Goal: Register for event/course

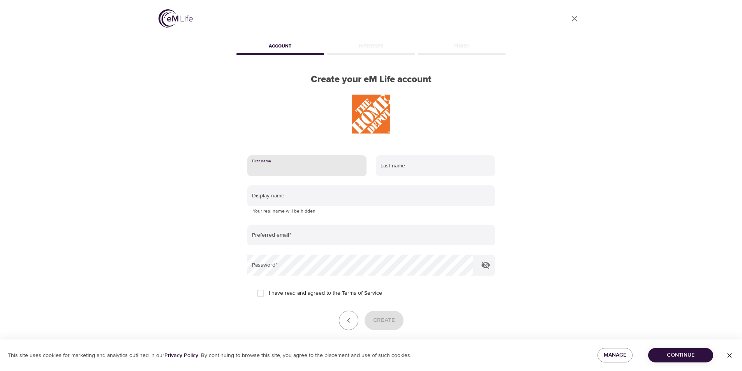
click at [299, 169] on input "text" at bounding box center [306, 165] width 119 height 21
type input "[PERSON_NAME]"
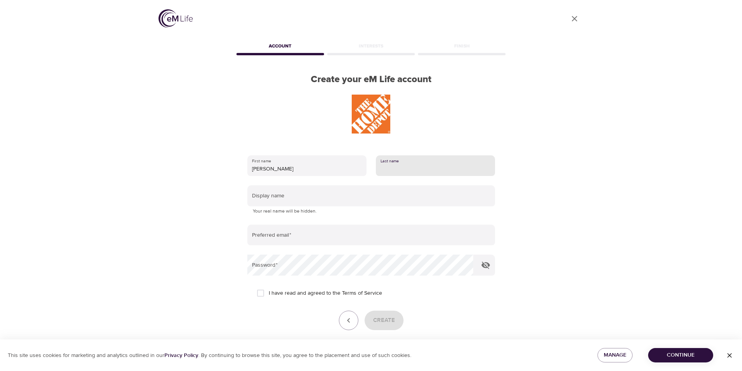
click at [390, 166] on input "text" at bounding box center [435, 165] width 119 height 21
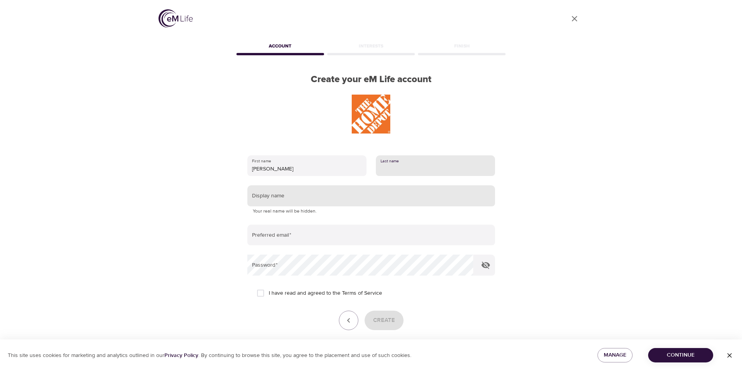
type input "[PERSON_NAME]"
click at [282, 198] on input "text" at bounding box center [371, 195] width 248 height 21
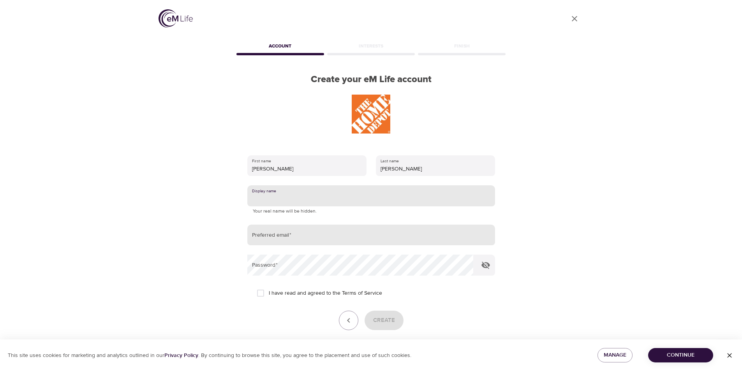
click at [281, 242] on input "email" at bounding box center [371, 235] width 248 height 21
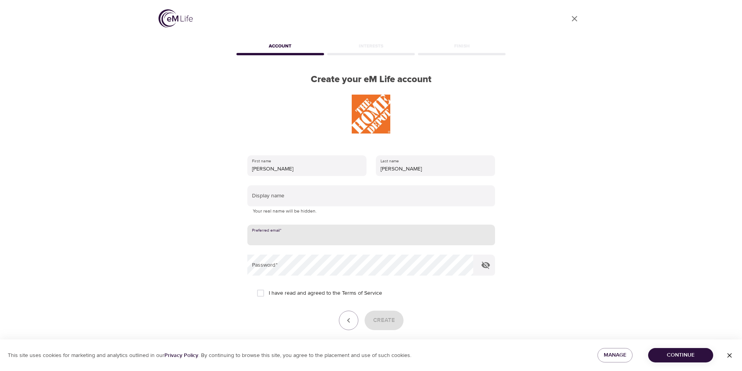
type input "[EMAIL_ADDRESS][DOMAIN_NAME]"
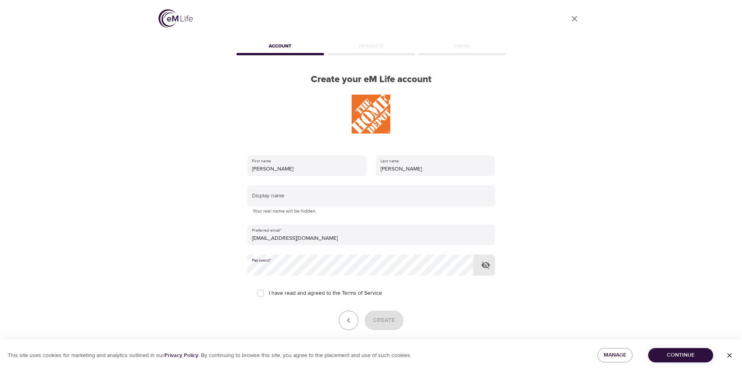
click at [258, 293] on input "I have read and agreed to the Terms of Service" at bounding box center [261, 293] width 16 height 16
checkbox input "true"
click at [279, 210] on p "Your real name will be hidden." at bounding box center [371, 212] width 237 height 8
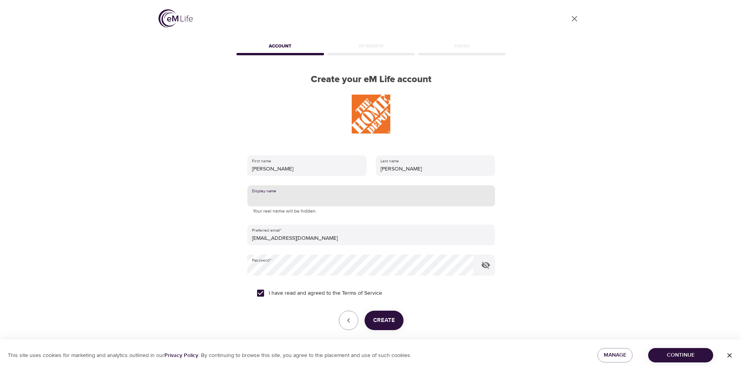
click at [279, 202] on input "text" at bounding box center [371, 195] width 248 height 21
type input "j"
type input "JMB4F4X"
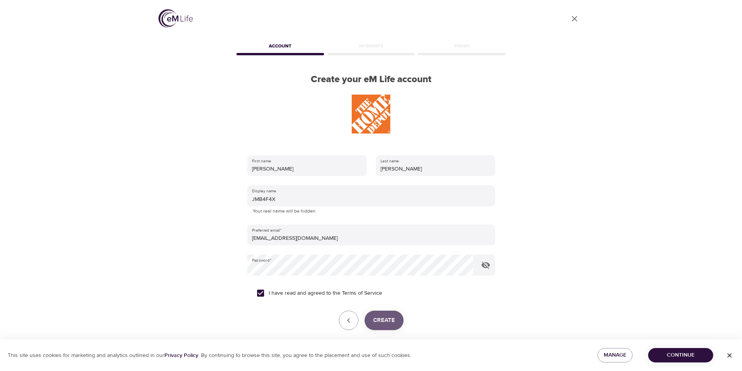
click at [387, 321] on span "Create" at bounding box center [384, 321] width 22 height 10
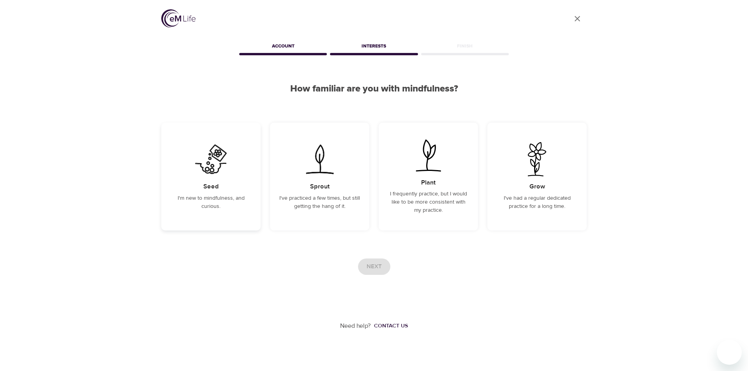
click at [196, 194] on div "Seed I'm new to mindfulness, and curious." at bounding box center [210, 177] width 99 height 108
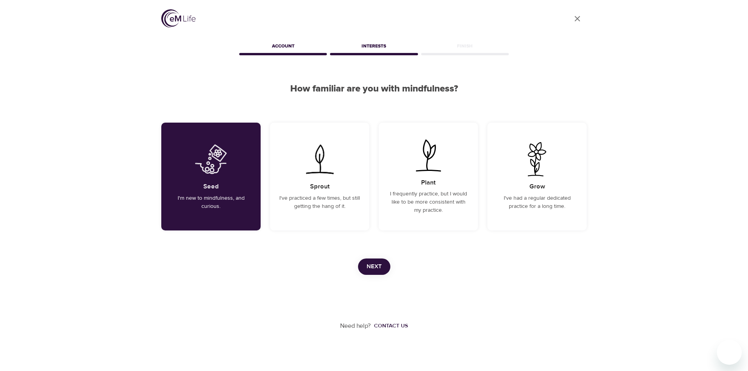
click at [370, 268] on span "Next" at bounding box center [374, 267] width 15 height 10
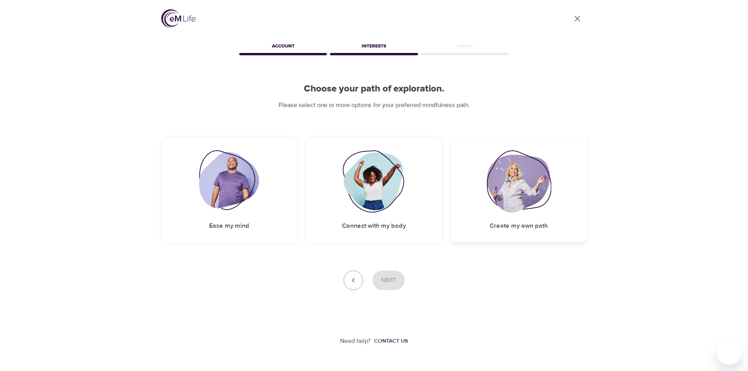
click at [504, 226] on h5 "Create my own path" at bounding box center [519, 226] width 58 height 8
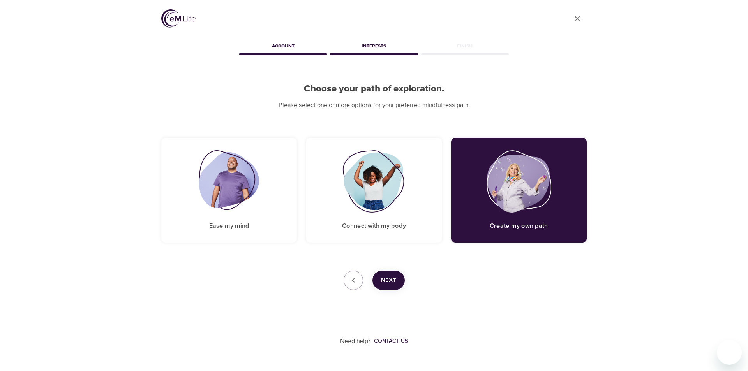
click at [387, 278] on span "Next" at bounding box center [388, 281] width 15 height 10
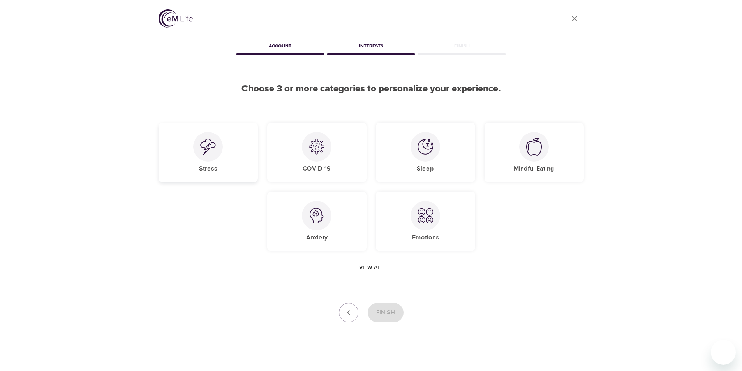
click at [196, 163] on div "Stress" at bounding box center [208, 153] width 99 height 60
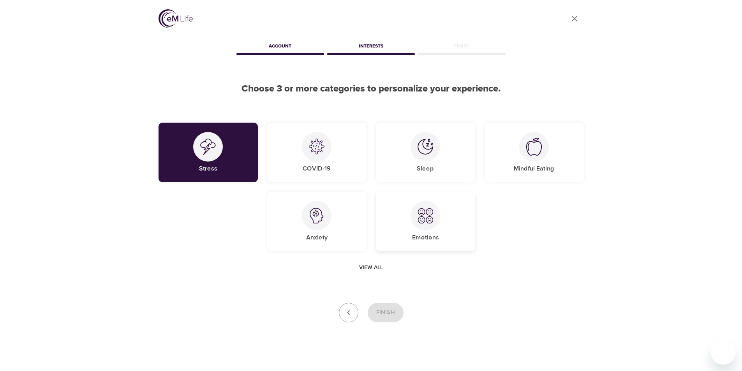
click at [431, 222] on img at bounding box center [426, 216] width 16 height 16
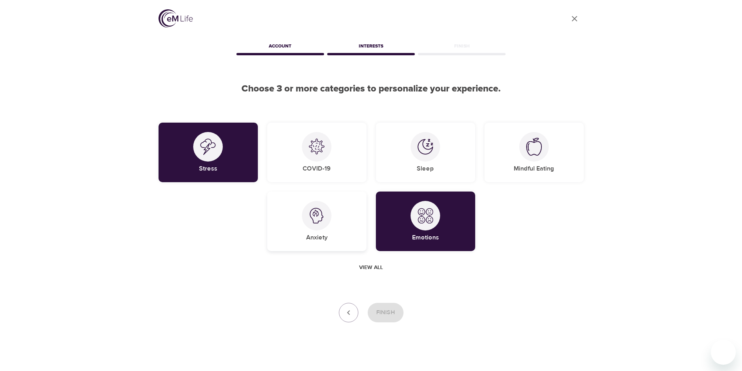
click at [322, 237] on h5 "Anxiety" at bounding box center [316, 238] width 21 height 8
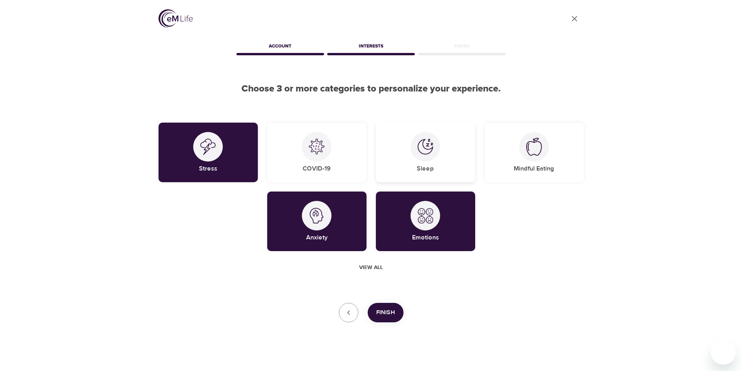
click at [458, 167] on div "Sleep" at bounding box center [425, 153] width 99 height 60
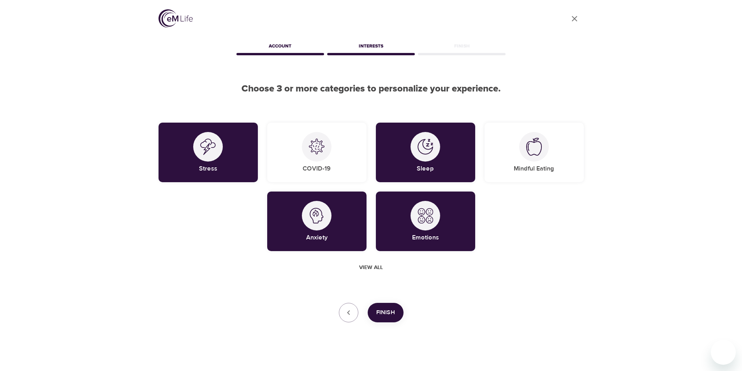
click at [382, 313] on span "Finish" at bounding box center [385, 313] width 19 height 10
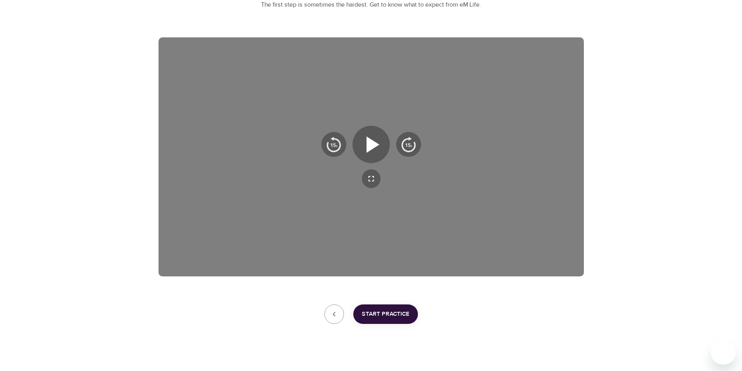
scroll to position [109, 0]
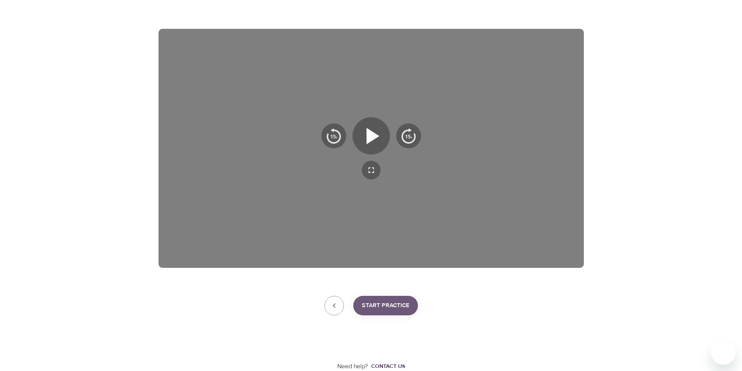
click at [379, 309] on span "Start Practice" at bounding box center [386, 306] width 48 height 10
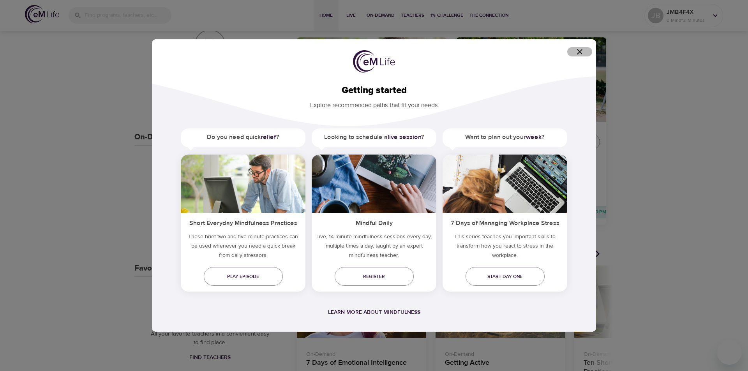
click at [579, 51] on icon "button" at bounding box center [579, 51] width 5 height 5
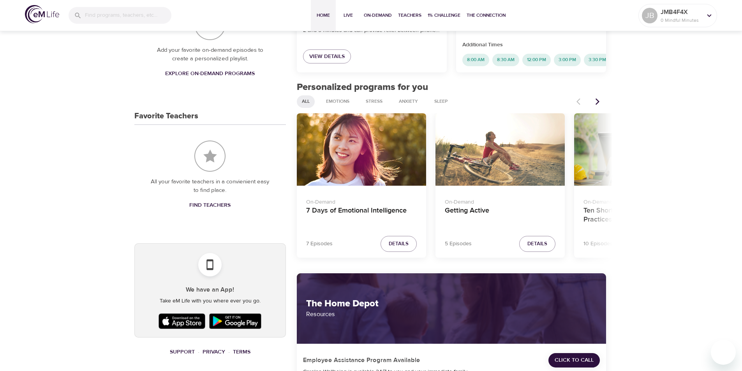
scroll to position [248, 0]
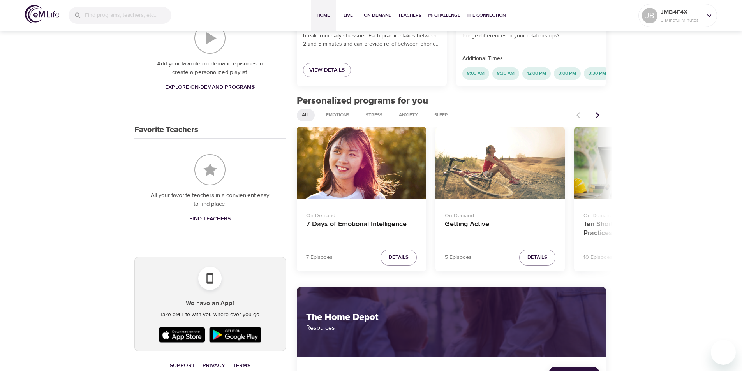
click at [597, 119] on icon "Next items" at bounding box center [598, 115] width 8 height 8
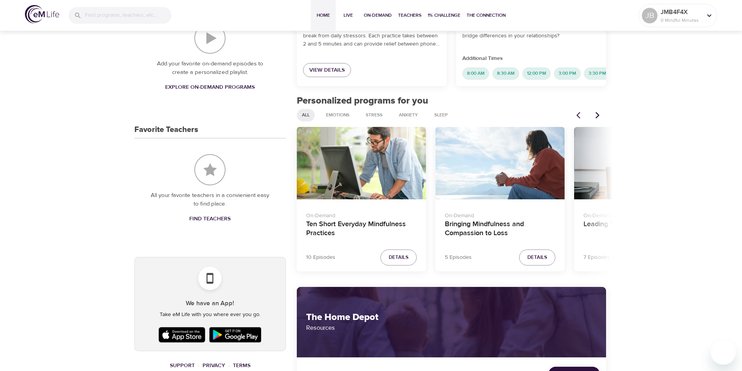
click at [595, 119] on icon "Next items" at bounding box center [598, 115] width 8 height 8
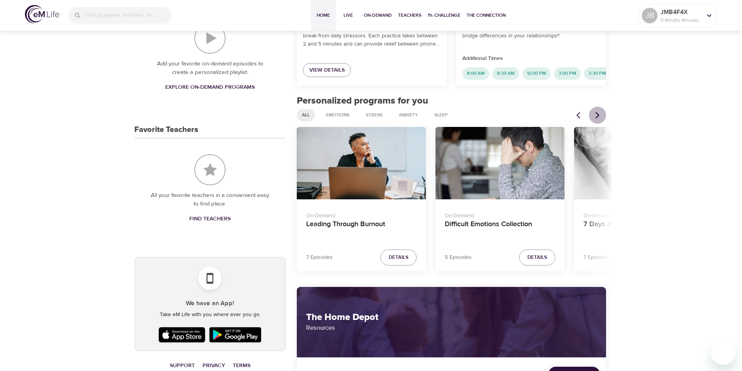
click at [595, 119] on icon "Next items" at bounding box center [598, 115] width 8 height 8
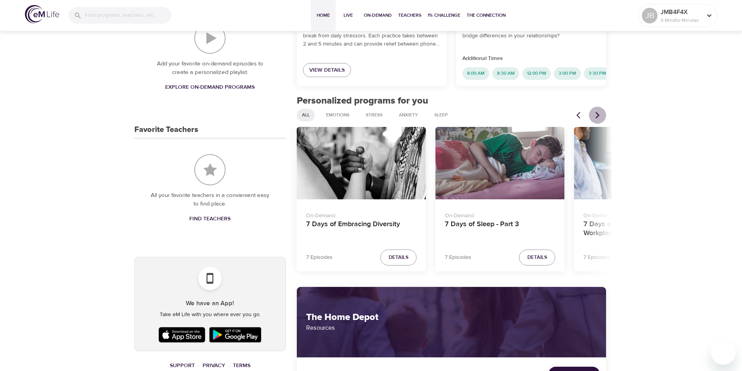
click at [595, 119] on icon "Next items" at bounding box center [598, 115] width 8 height 8
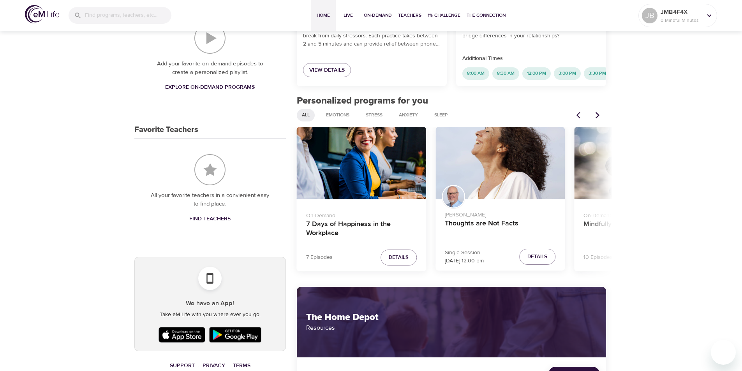
click at [595, 119] on icon "Next items" at bounding box center [598, 115] width 8 height 8
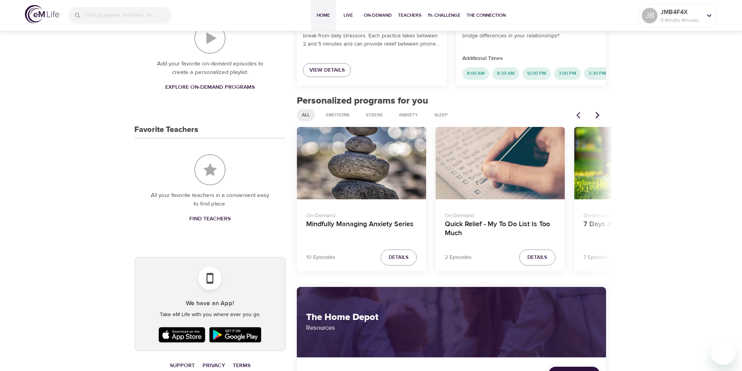
click at [601, 117] on icon "Next items" at bounding box center [598, 115] width 8 height 8
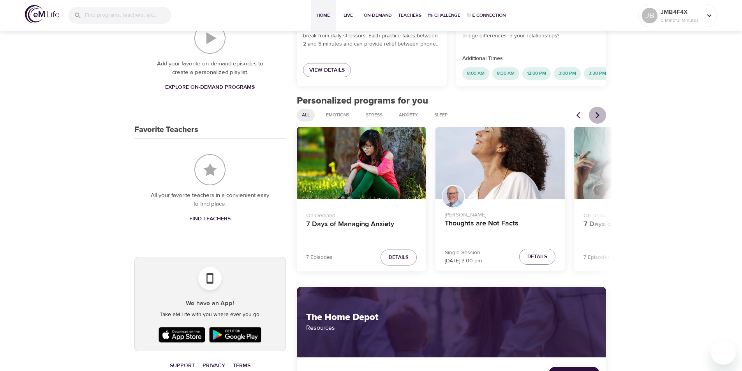
click at [601, 116] on button "Next items" at bounding box center [597, 115] width 17 height 17
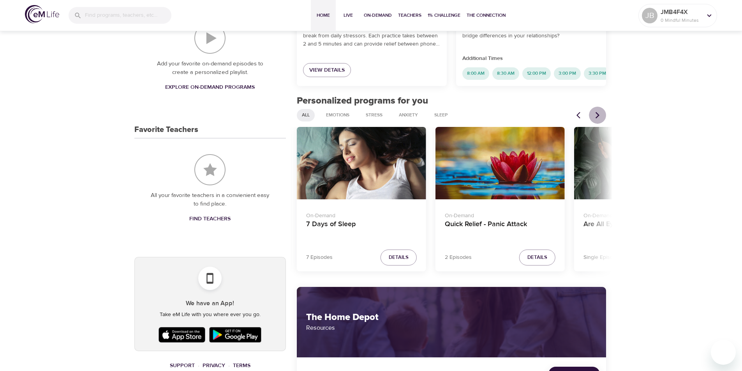
click at [599, 117] on icon "Next items" at bounding box center [598, 115] width 8 height 8
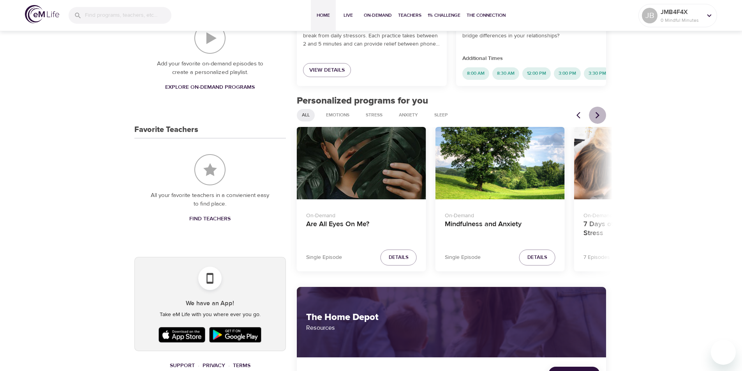
click at [599, 117] on icon "Next items" at bounding box center [598, 115] width 8 height 8
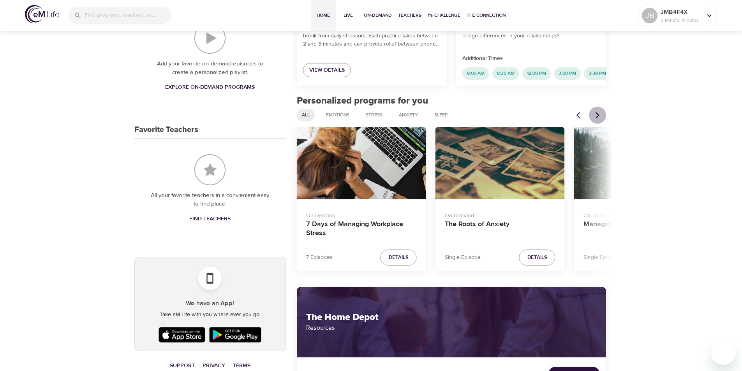
click at [599, 117] on icon "Next items" at bounding box center [598, 115] width 8 height 8
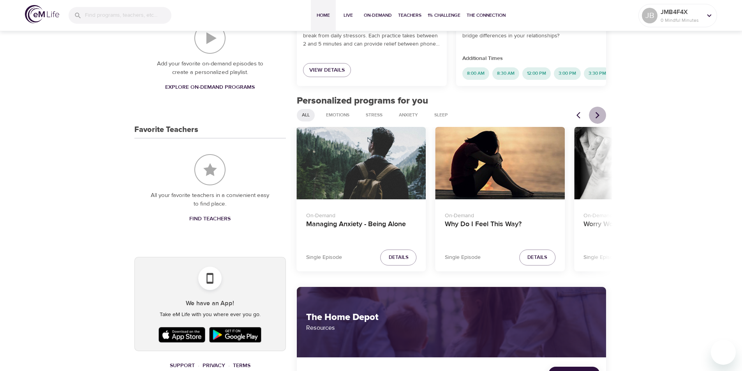
click at [599, 117] on icon "Next items" at bounding box center [598, 115] width 8 height 8
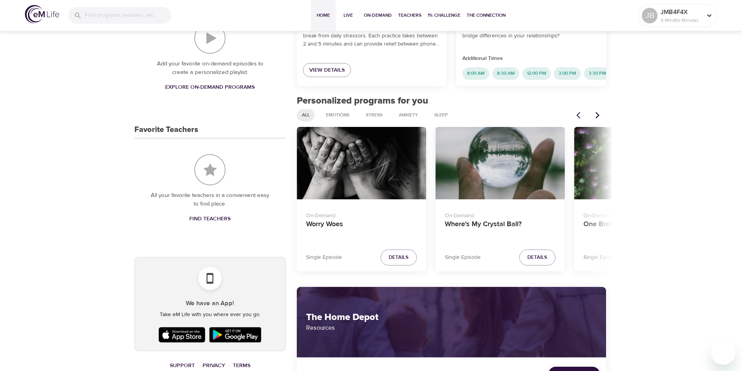
click at [599, 117] on icon "Next items" at bounding box center [598, 115] width 8 height 8
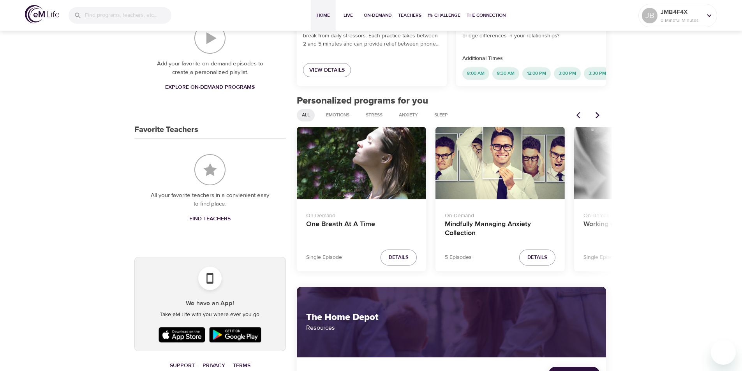
click at [599, 117] on icon "Next items" at bounding box center [598, 115] width 8 height 8
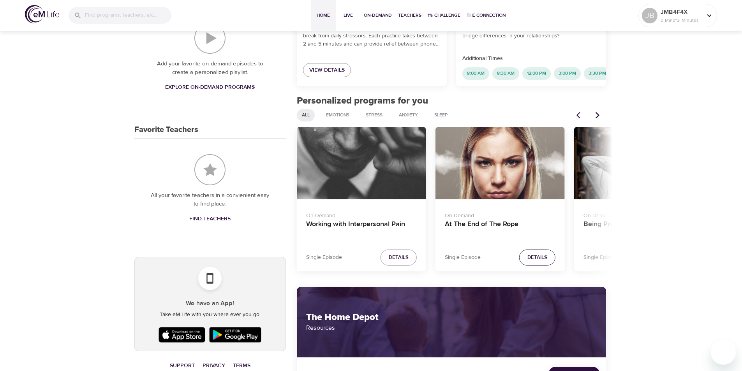
click at [538, 262] on span "Details" at bounding box center [538, 257] width 20 height 9
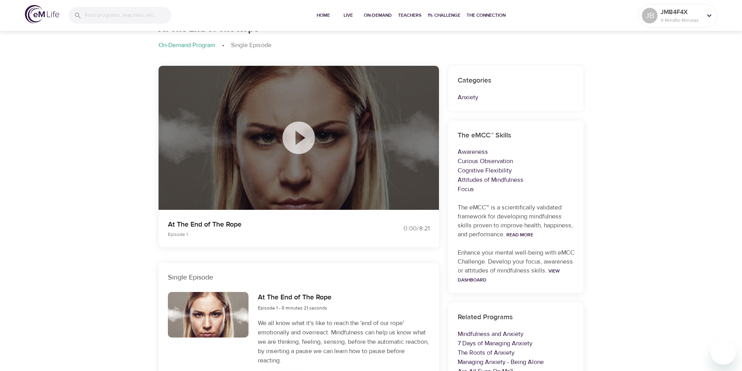
scroll to position [171, 0]
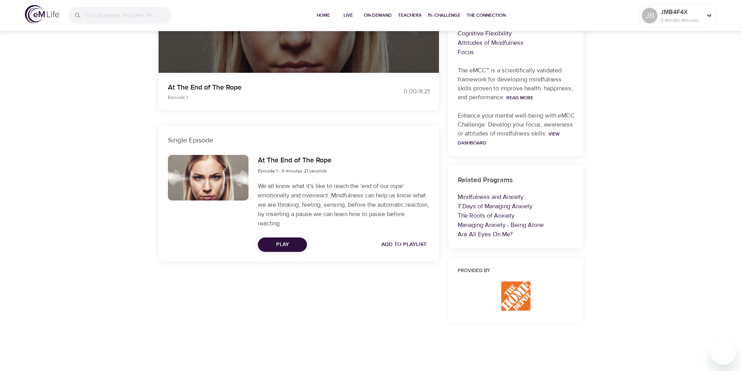
click at [276, 249] on span "Play" at bounding box center [282, 245] width 37 height 10
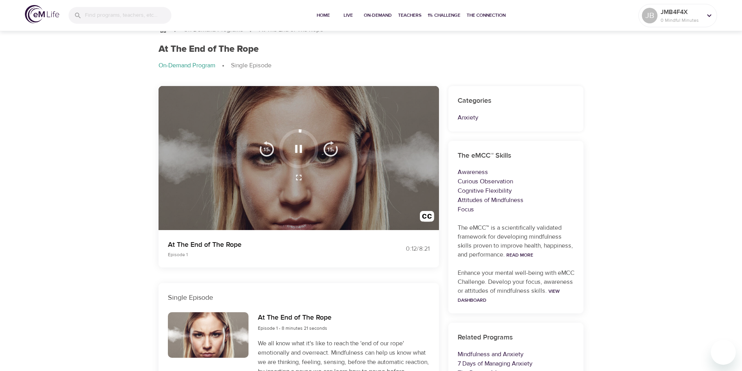
scroll to position [0, 0]
